Goal: Transaction & Acquisition: Purchase product/service

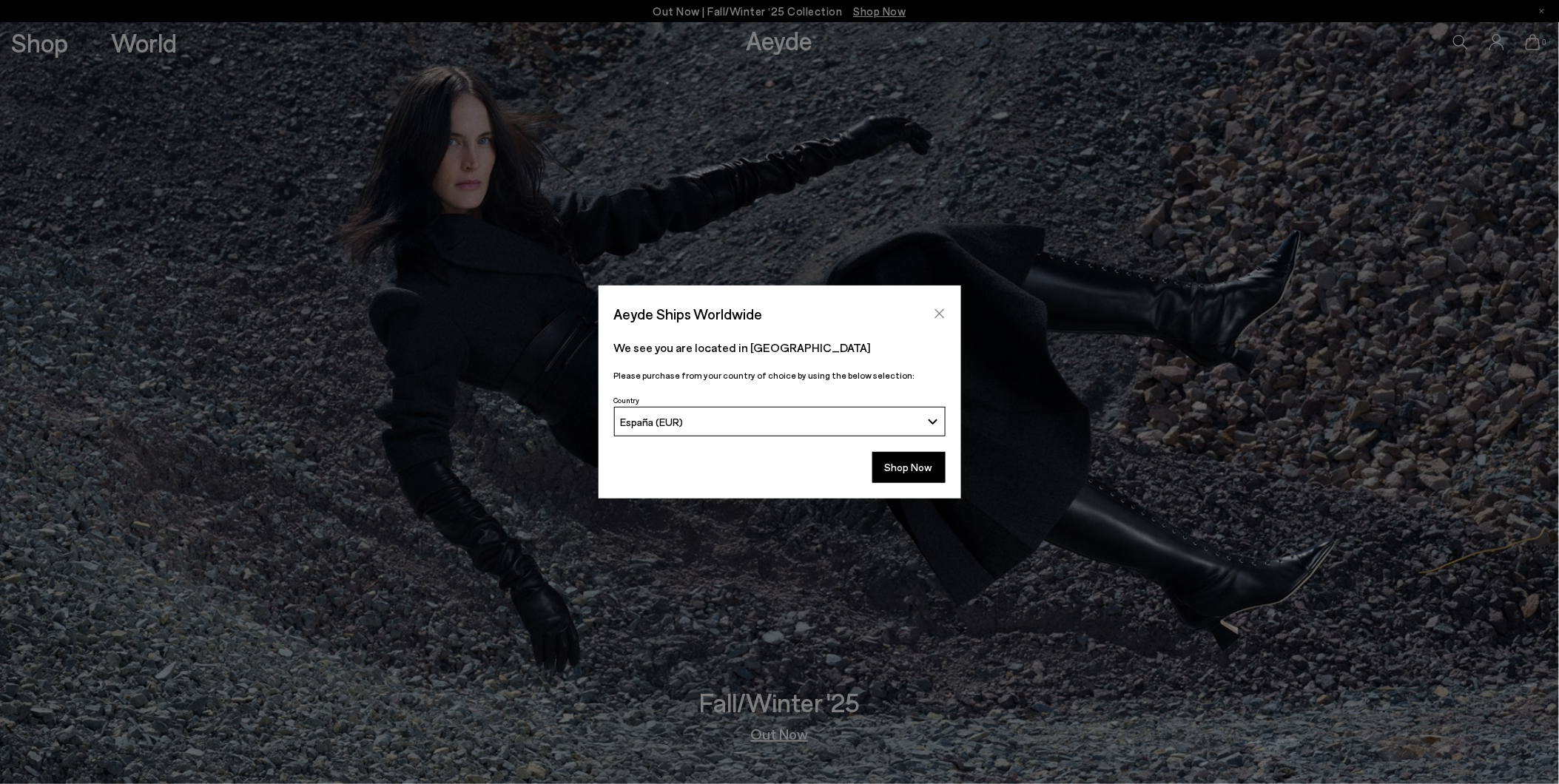
click at [943, 308] on icon "Close" at bounding box center [939, 313] width 12 height 12
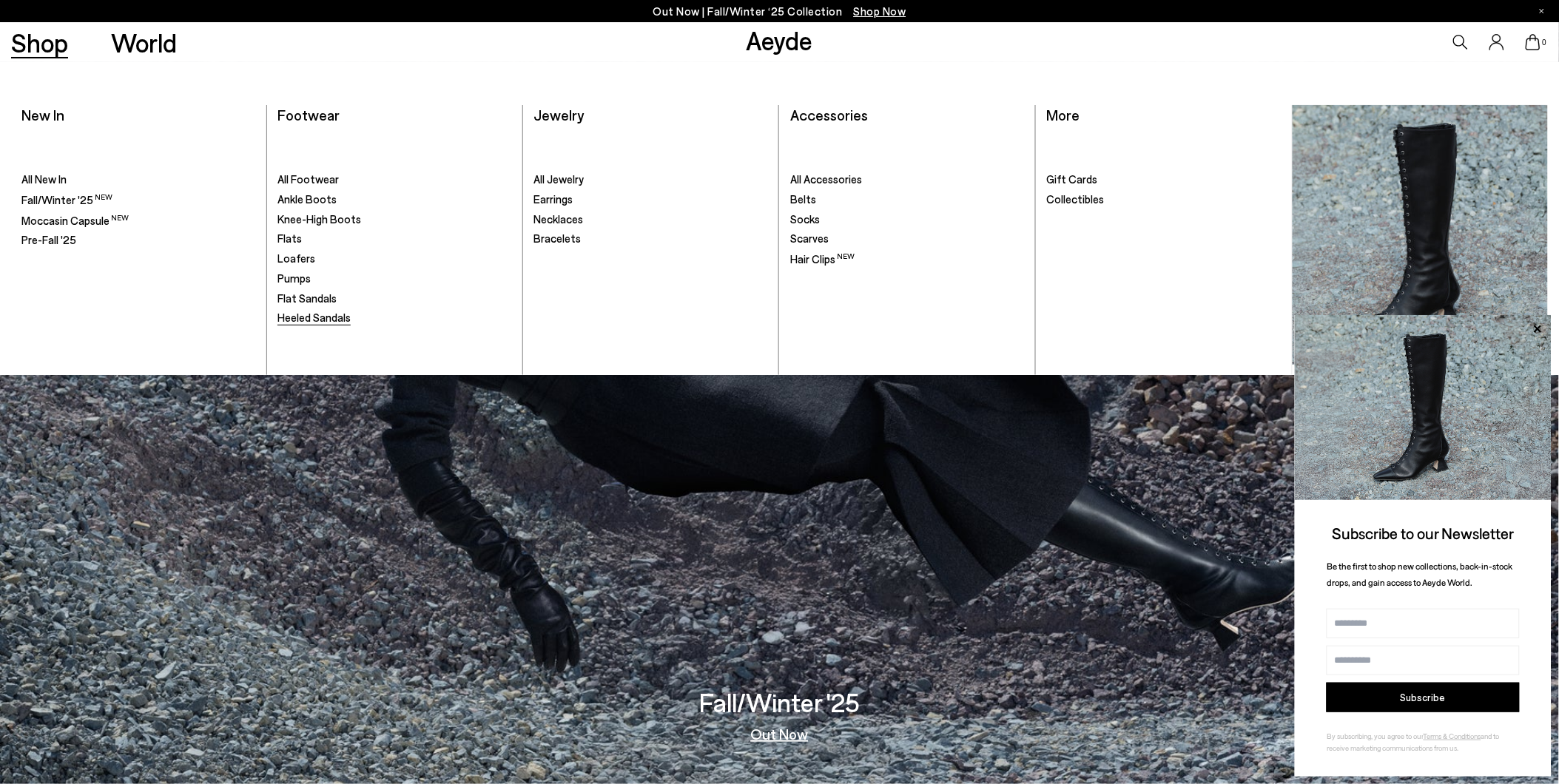
click at [312, 318] on span "Heeled Sandals" at bounding box center [314, 317] width 73 height 13
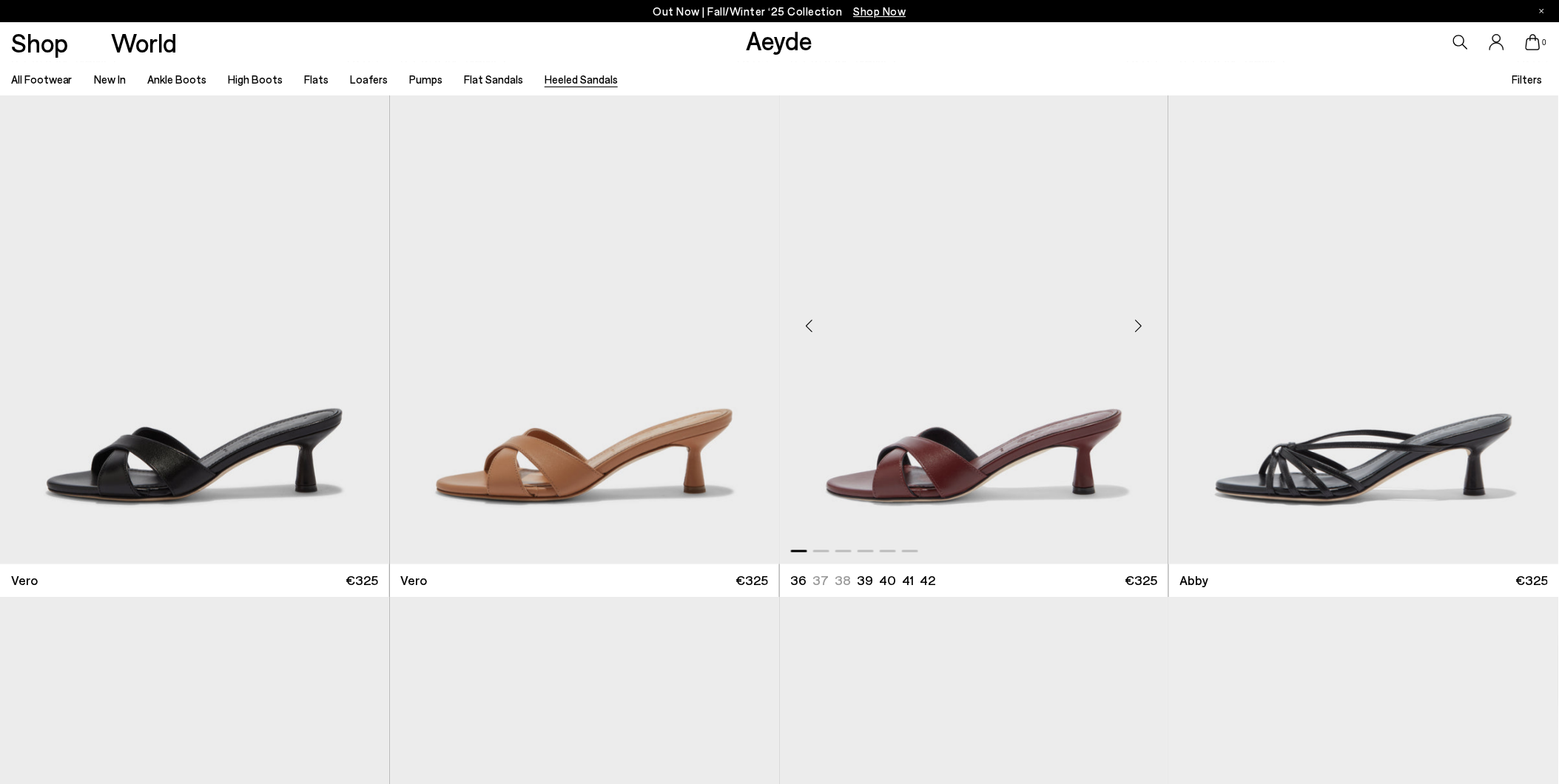
scroll to position [574, 0]
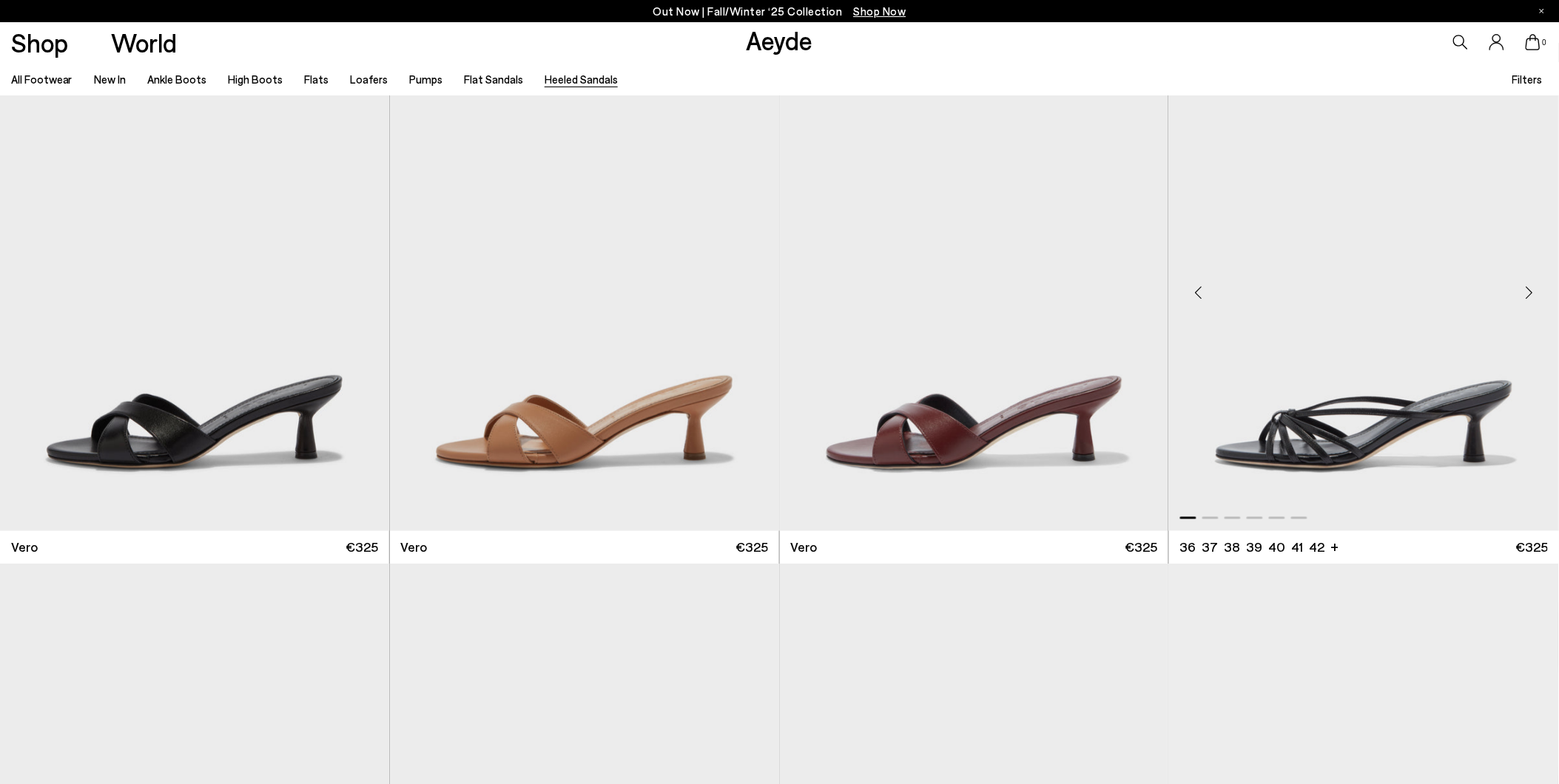
click at [1310, 445] on img "1 / 6" at bounding box center [1364, 287] width 390 height 488
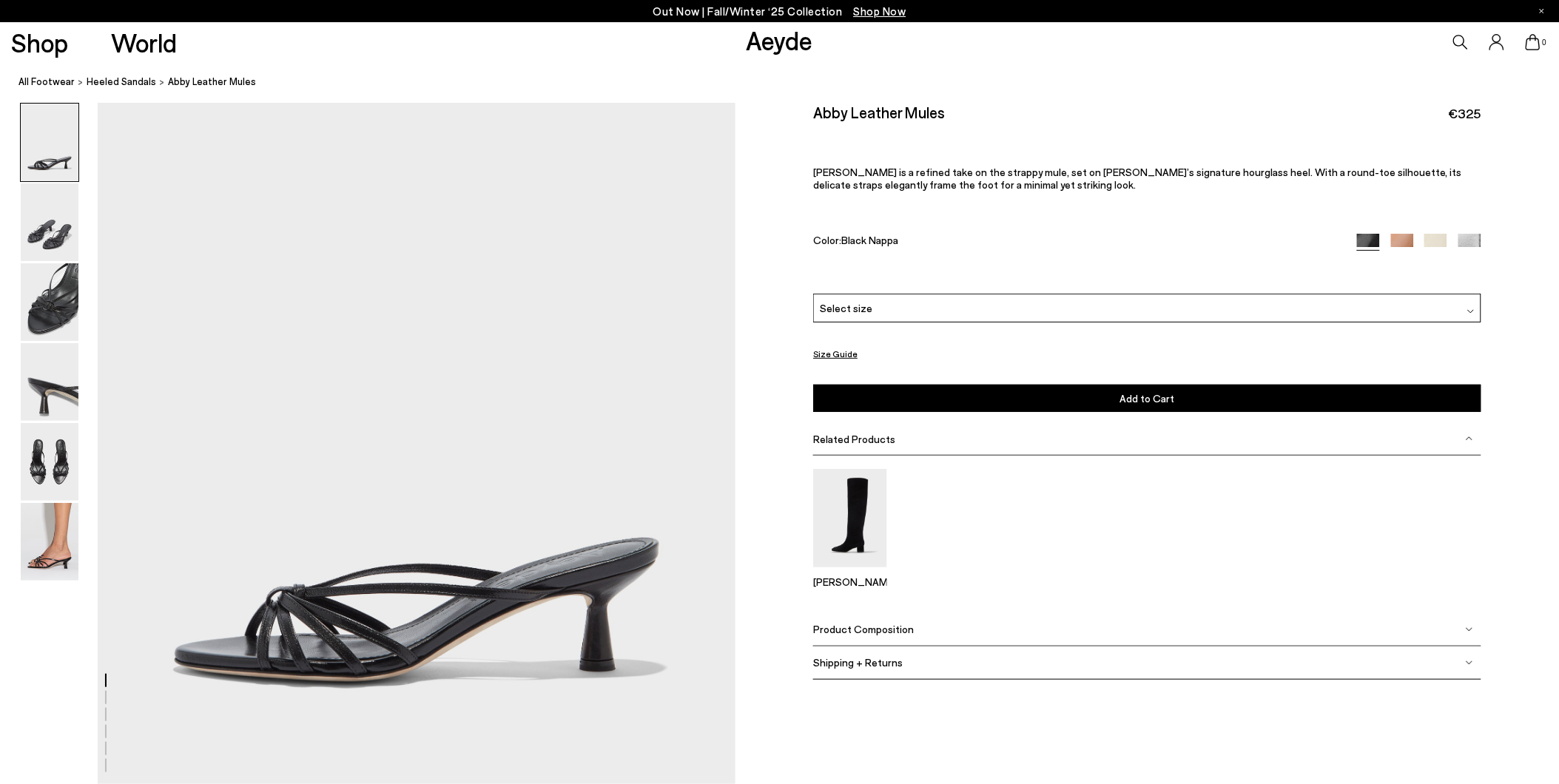
click at [61, 566] on img at bounding box center [49, 541] width 58 height 78
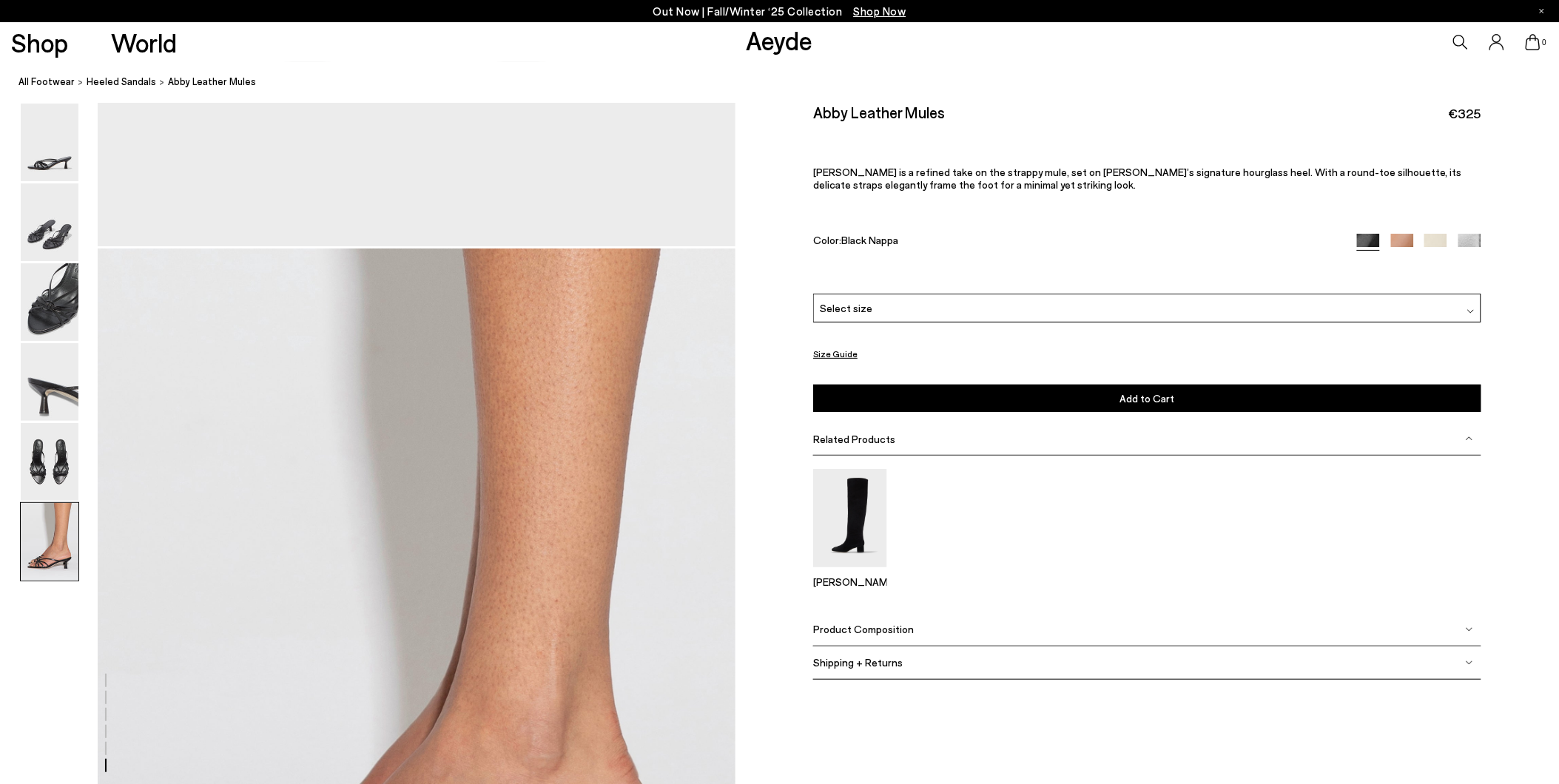
scroll to position [4196, 0]
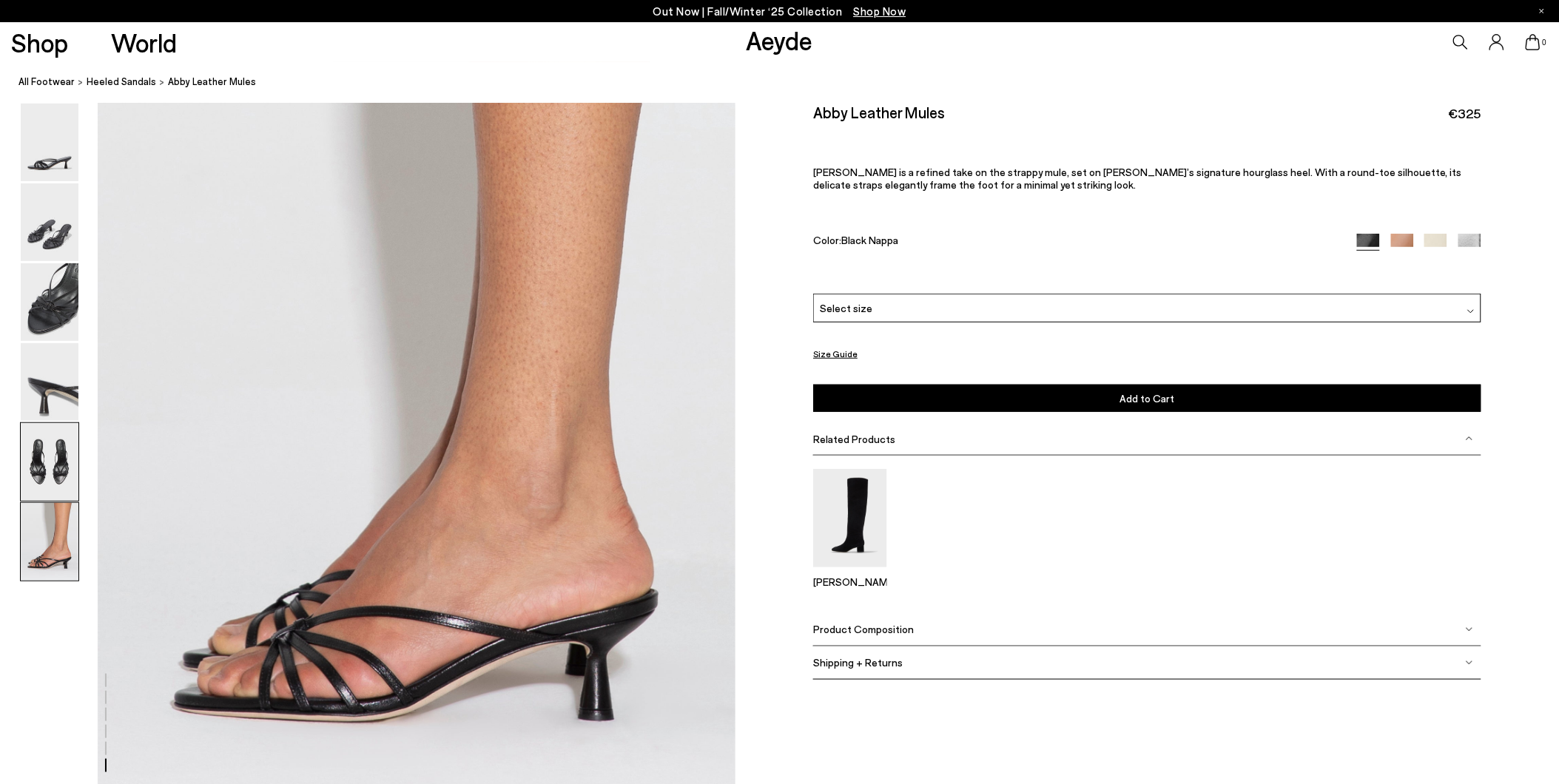
click at [57, 469] on img at bounding box center [49, 462] width 58 height 78
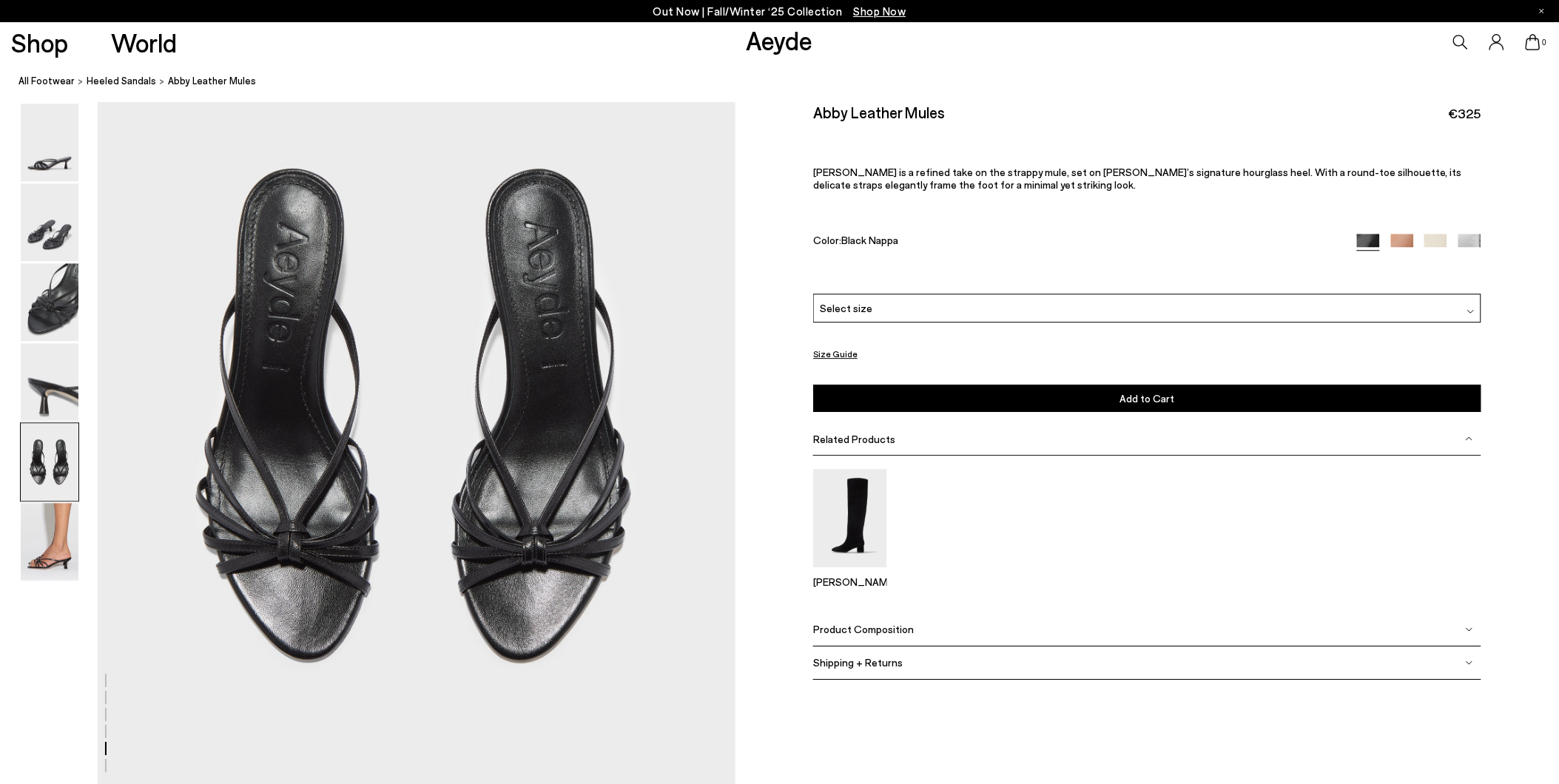
scroll to position [3242, 0]
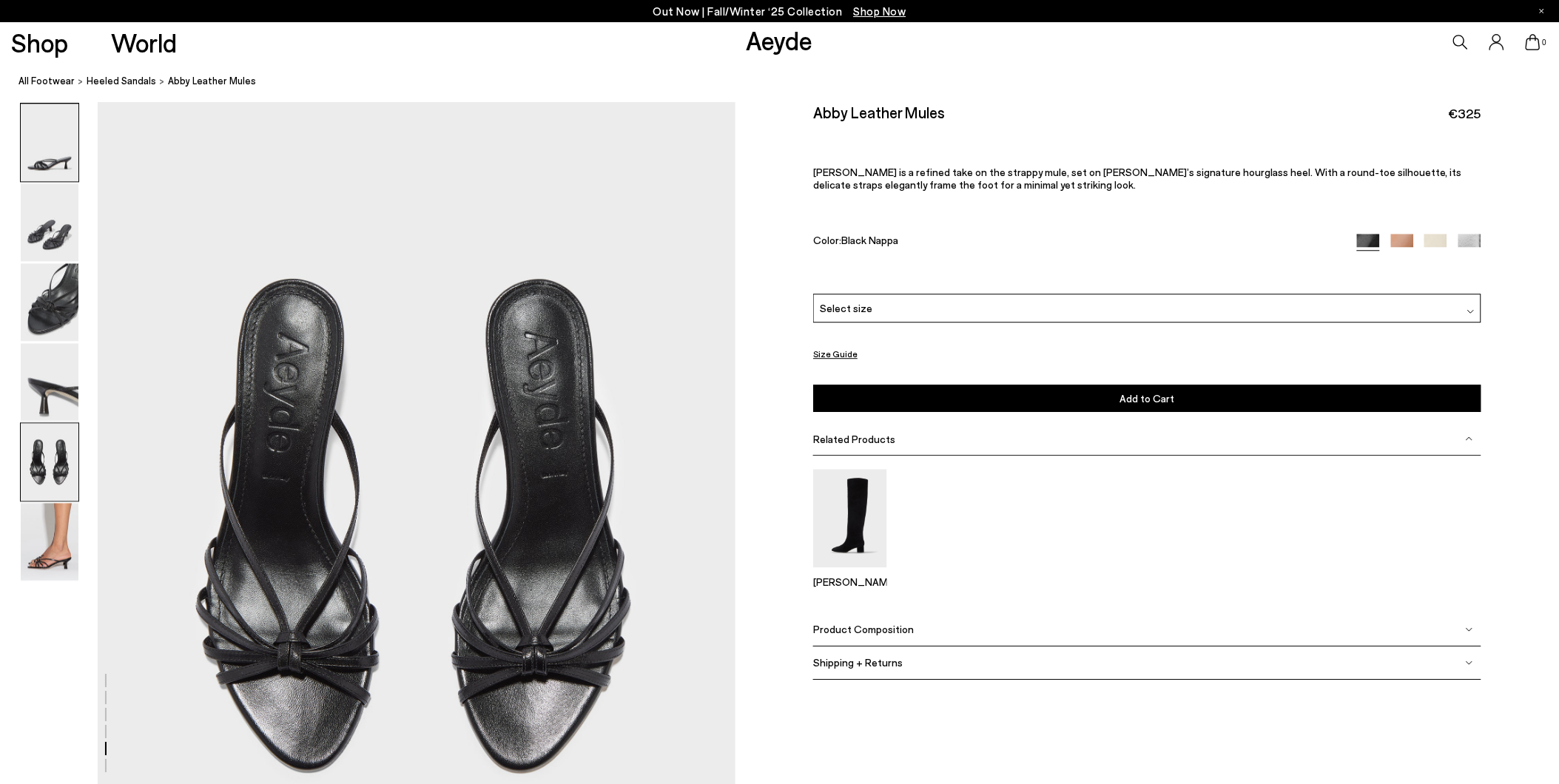
click at [56, 171] on img at bounding box center [49, 142] width 58 height 78
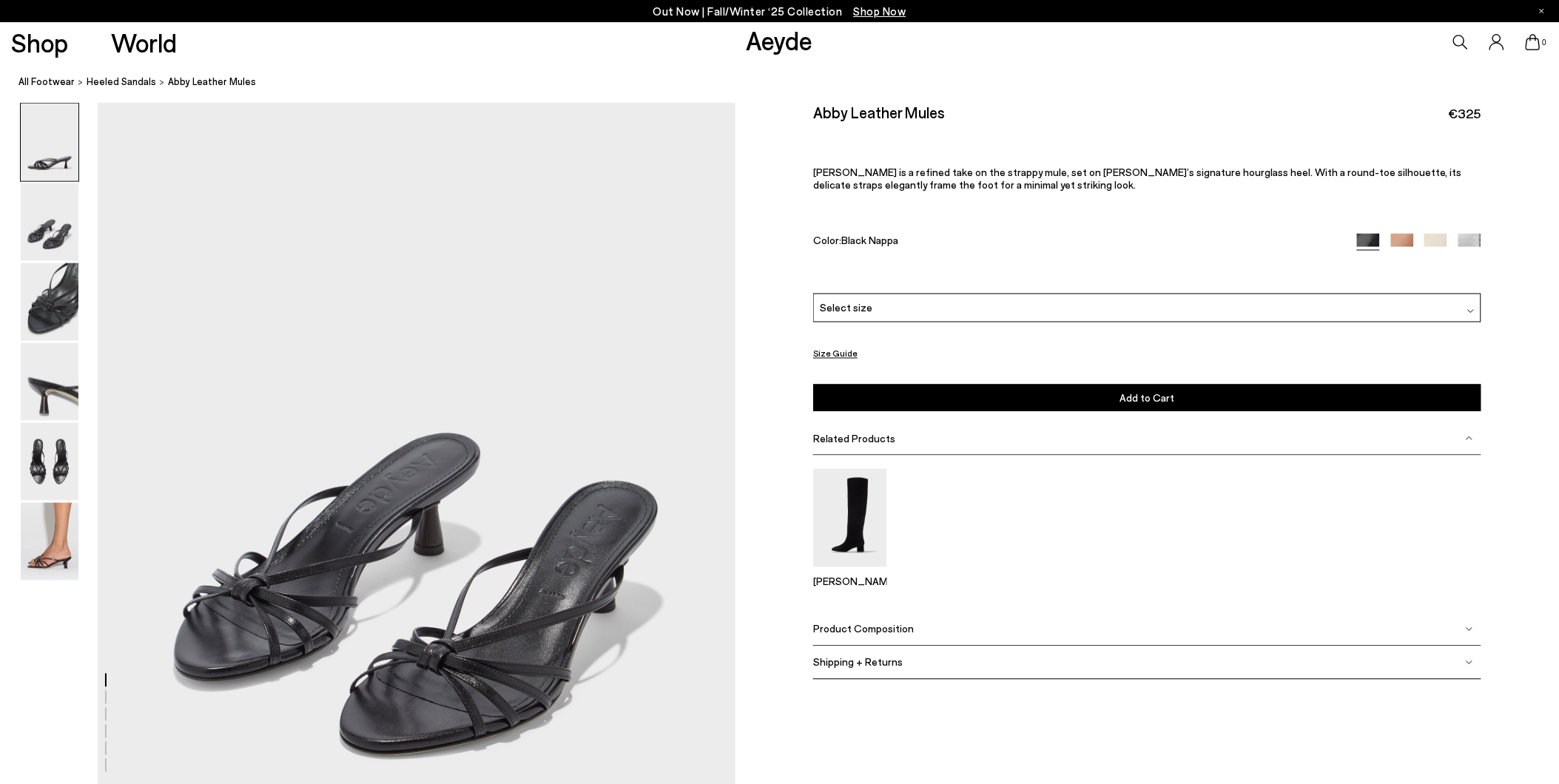
scroll to position [0, 0]
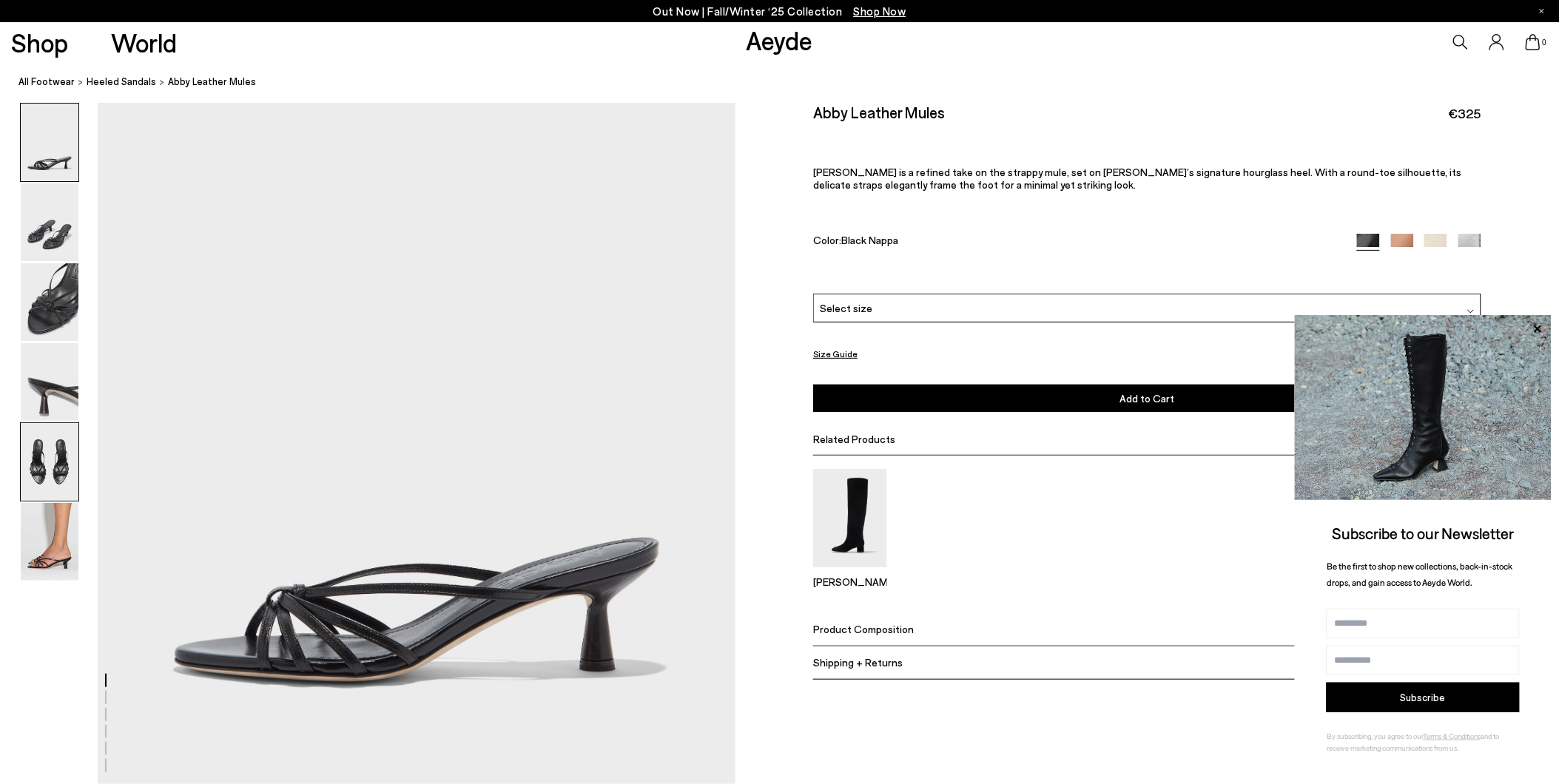
click at [49, 462] on img at bounding box center [49, 462] width 58 height 78
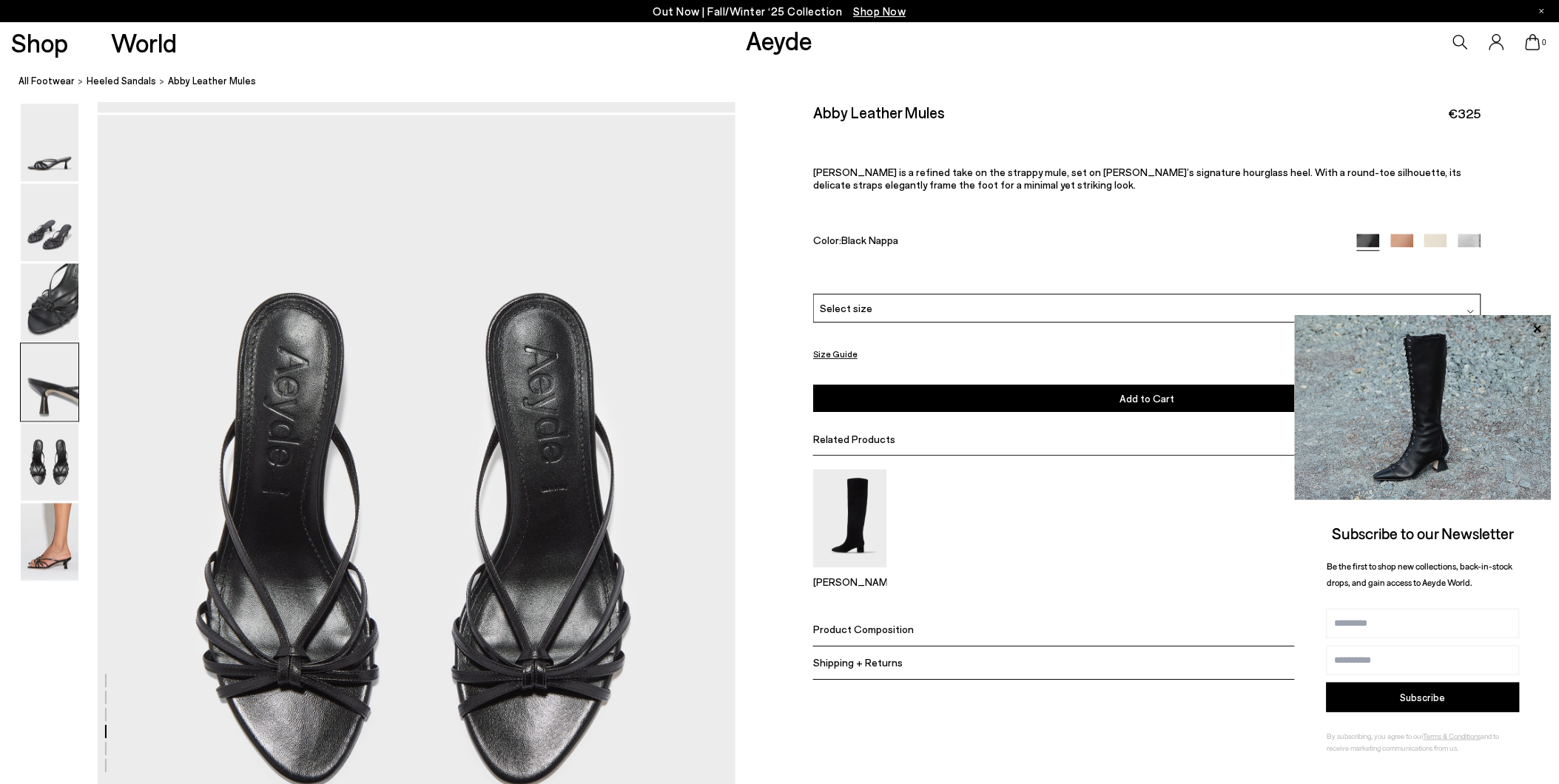
scroll to position [3242, 0]
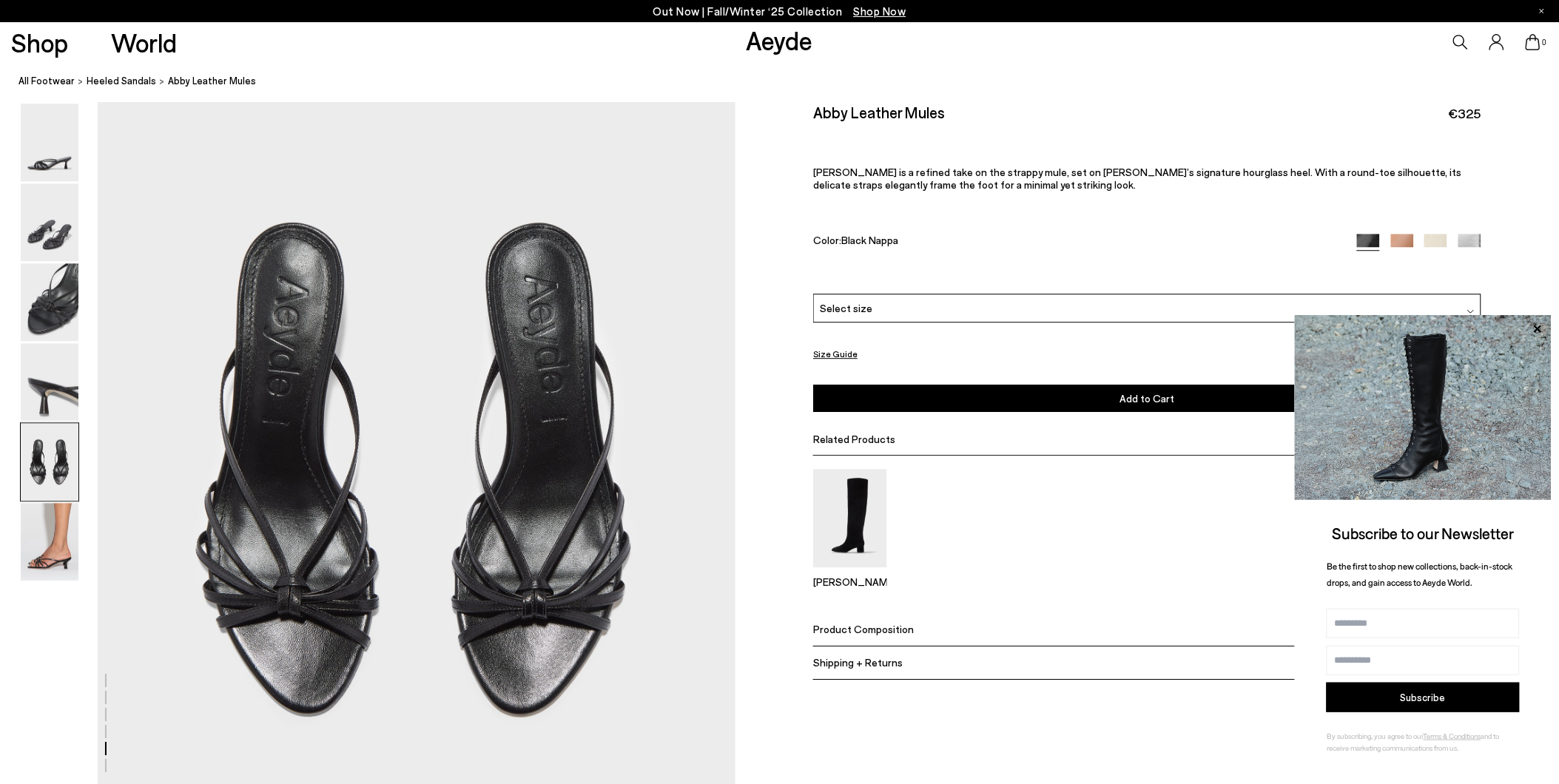
scroll to position [3324, 0]
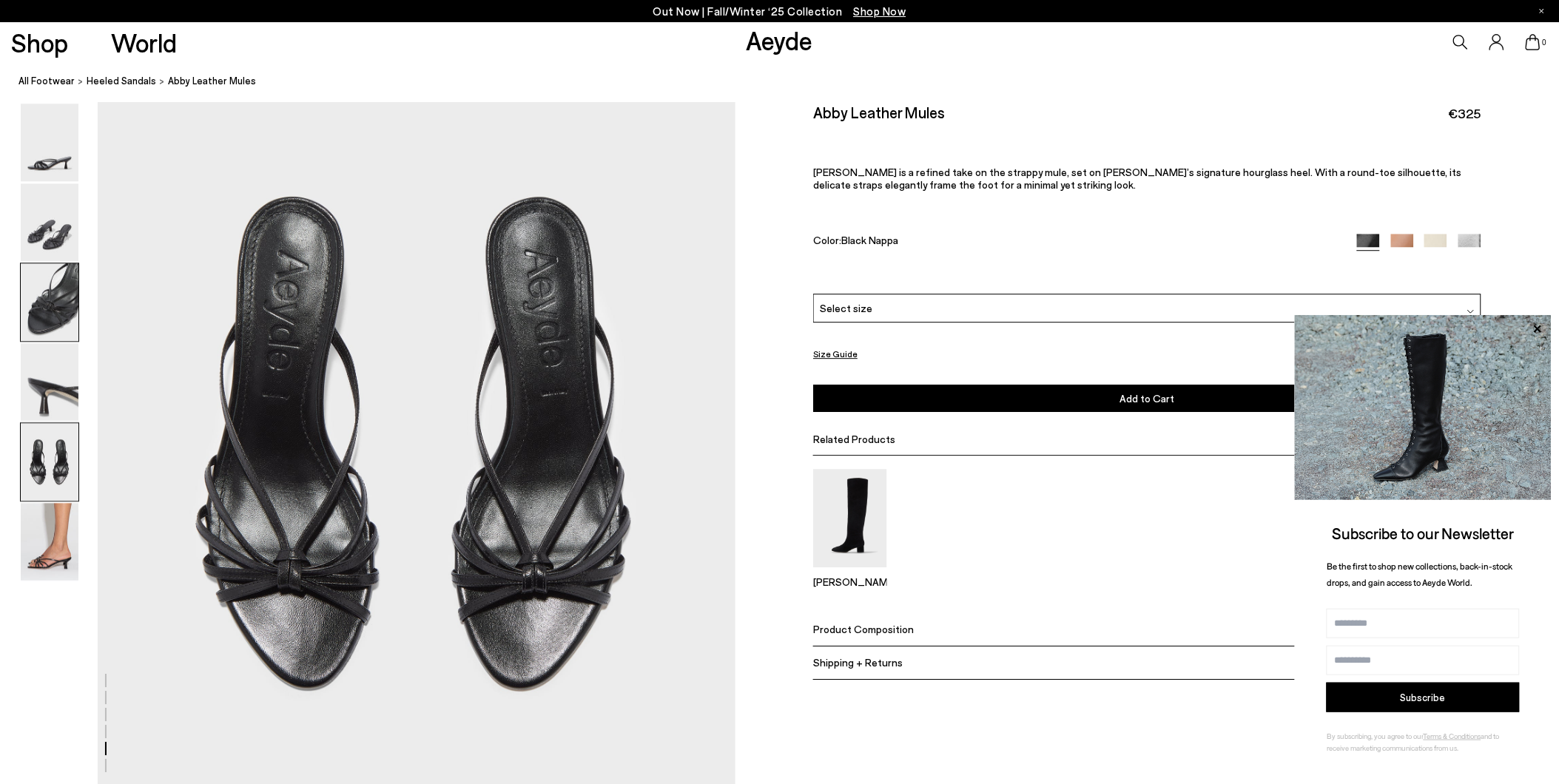
click at [47, 323] on img at bounding box center [49, 302] width 58 height 78
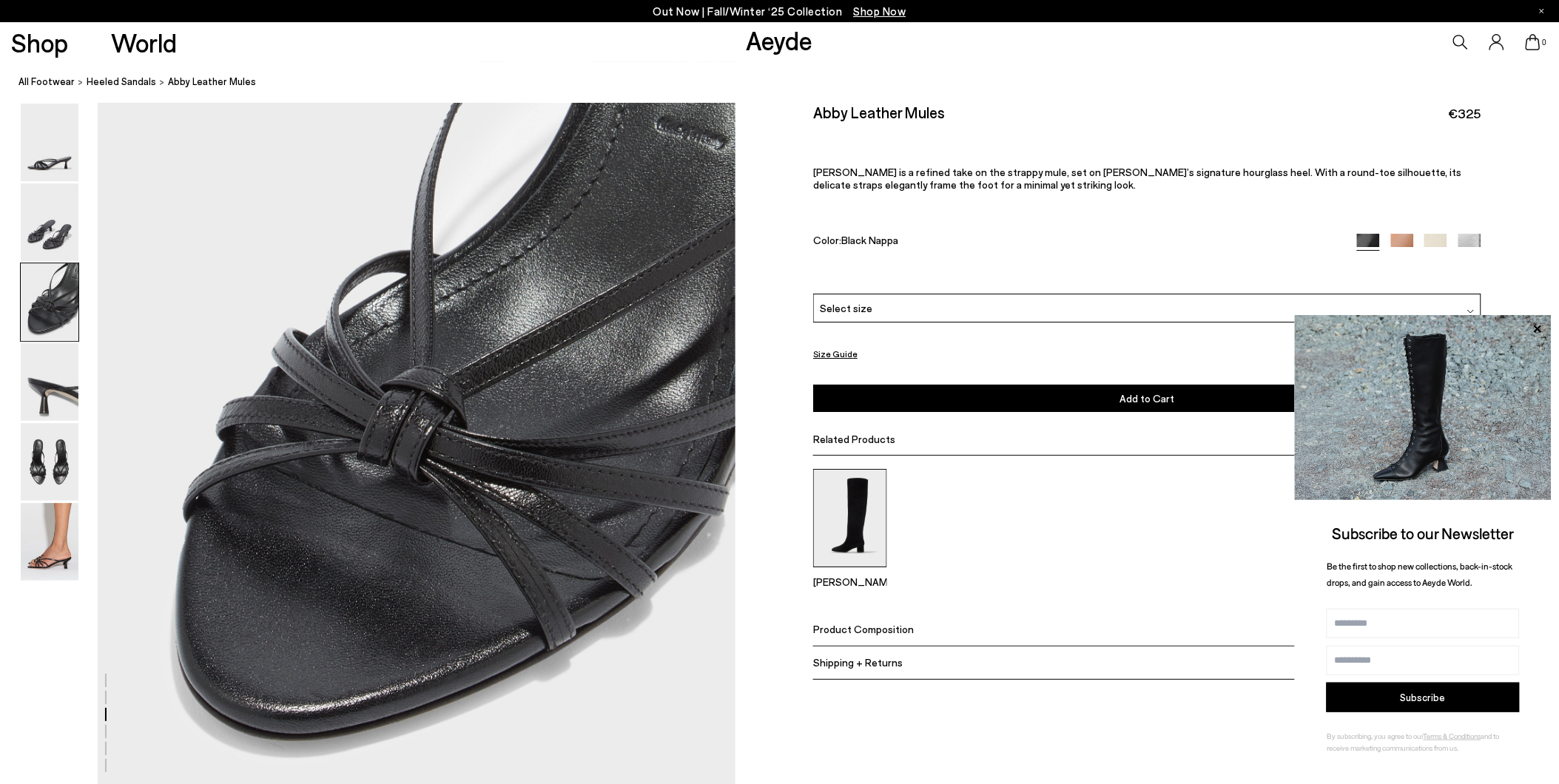
scroll to position [1702, 0]
